Goal: Find specific page/section: Find specific page/section

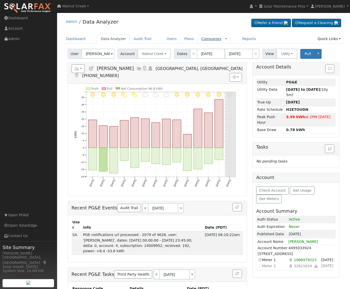
click at [201, 37] on link "Companies" at bounding box center [211, 39] width 20 height 4
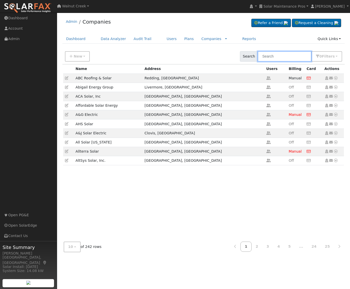
click at [273, 56] on input "text" at bounding box center [284, 56] width 54 height 10
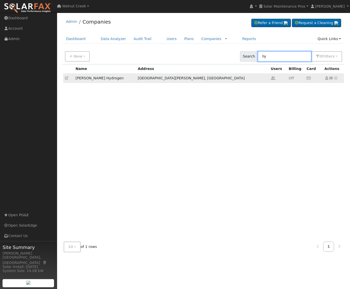
type input "hy"
click at [94, 79] on td "[PERSON_NAME] Hydrogen" at bounding box center [105, 77] width 62 height 9
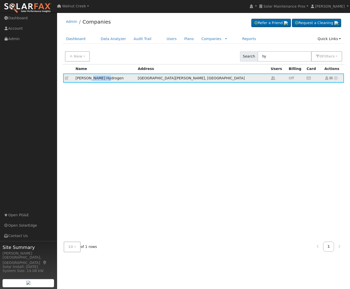
click at [94, 79] on td "[PERSON_NAME] Hydrogen" at bounding box center [105, 77] width 62 height 9
